Goal: Task Accomplishment & Management: Manage account settings

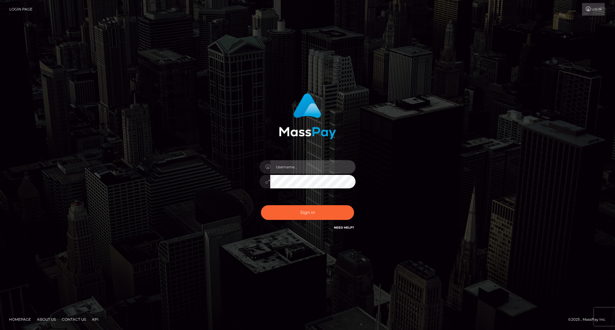
click at [293, 170] on input "text" at bounding box center [312, 167] width 85 height 14
type input "carolina"
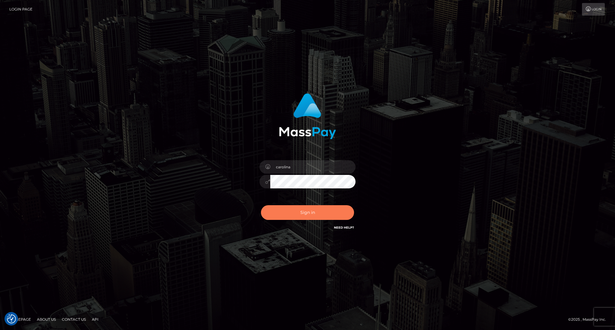
click at [307, 211] on button "Sign in" at bounding box center [307, 212] width 93 height 15
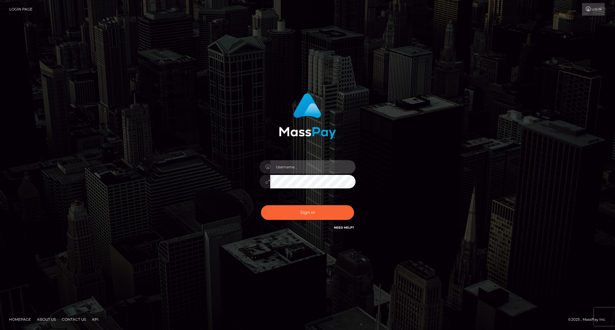
type input "carolina"
click at [305, 172] on input "carolina" at bounding box center [312, 167] width 85 height 14
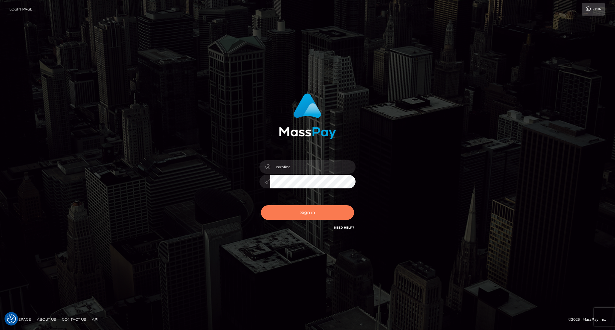
click at [323, 214] on button "Sign in" at bounding box center [307, 212] width 93 height 15
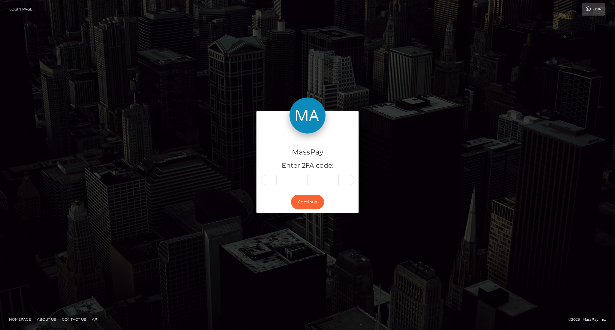
click at [415, 150] on div "MassPay Enter 2FA code: Continue" at bounding box center [307, 165] width 342 height 108
